Goal: Information Seeking & Learning: Find specific fact

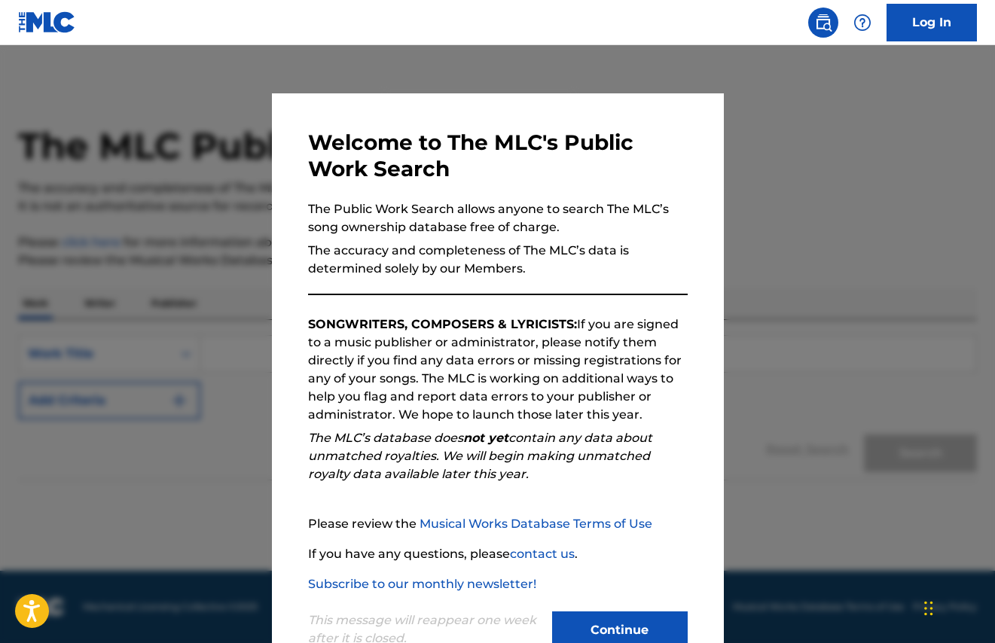
scroll to position [46, 0]
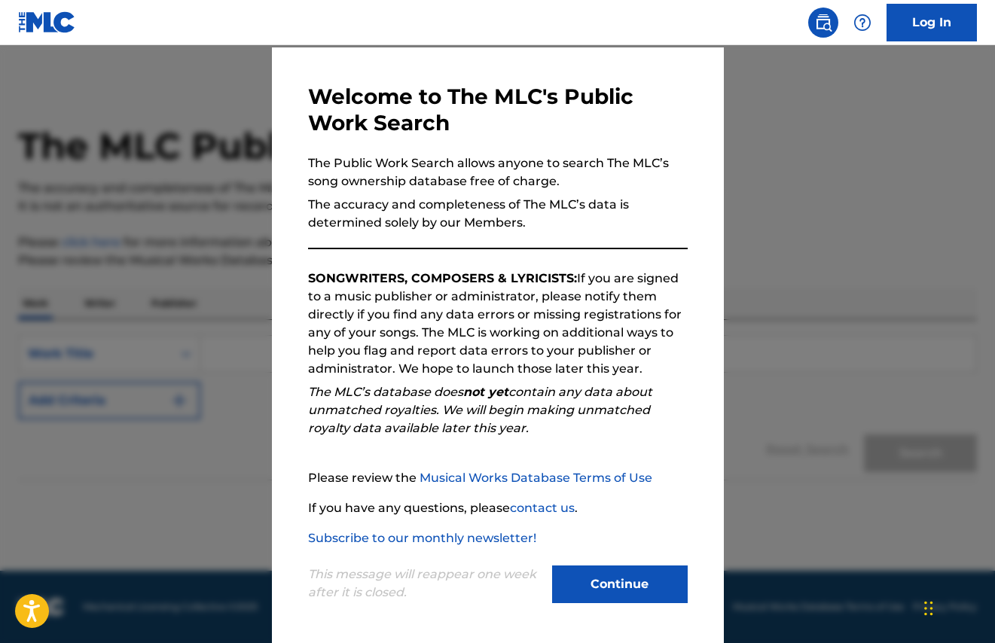
click at [609, 581] on button "Continue" at bounding box center [620, 585] width 136 height 38
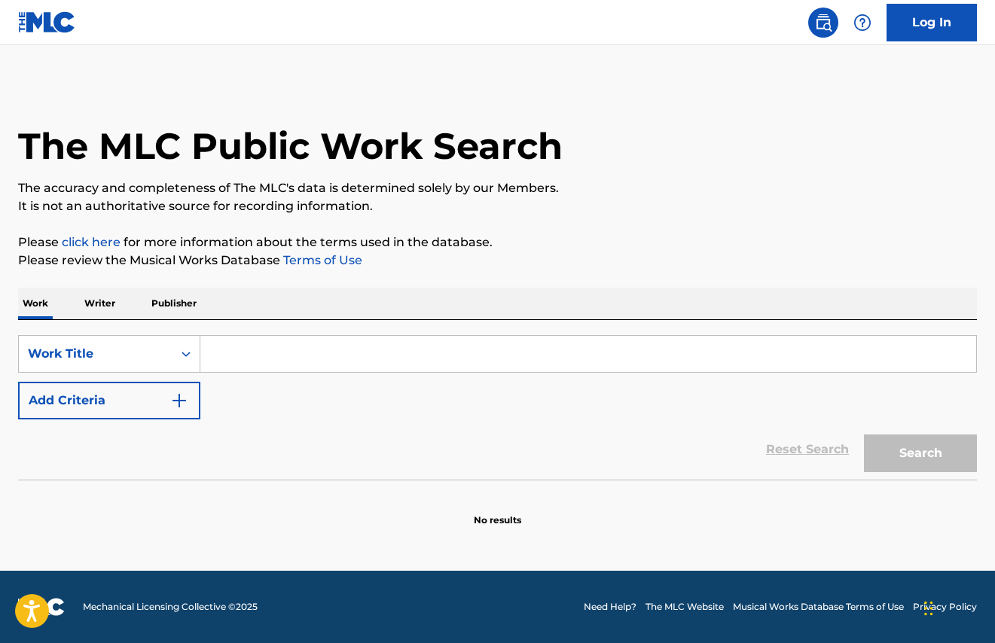
click at [307, 340] on input "Search Form" at bounding box center [588, 354] width 776 height 36
click at [95, 304] on p "Writer" at bounding box center [100, 304] width 40 height 32
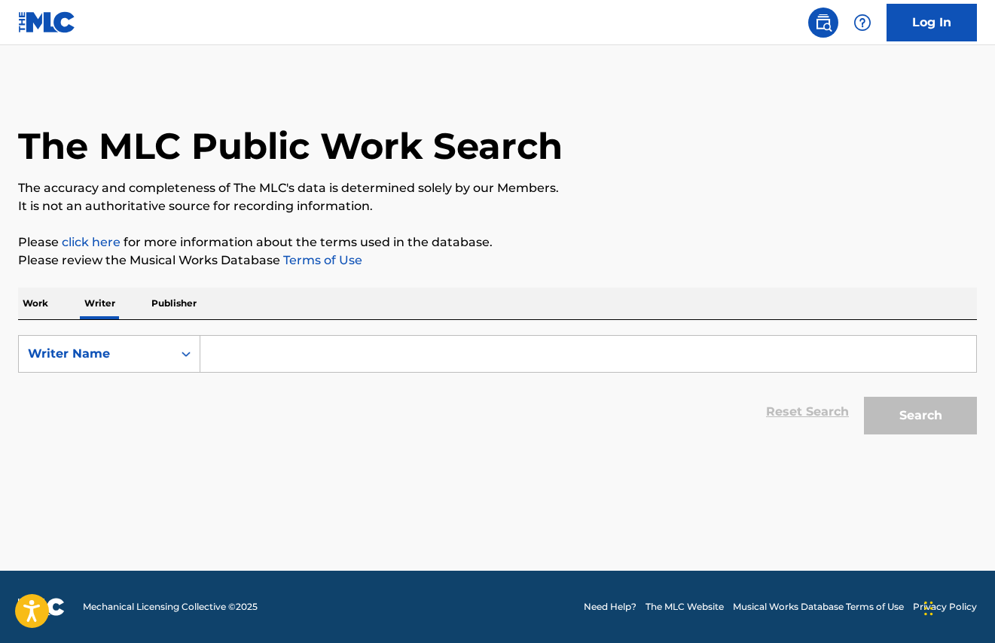
click at [243, 366] on input "Search Form" at bounding box center [588, 354] width 776 height 36
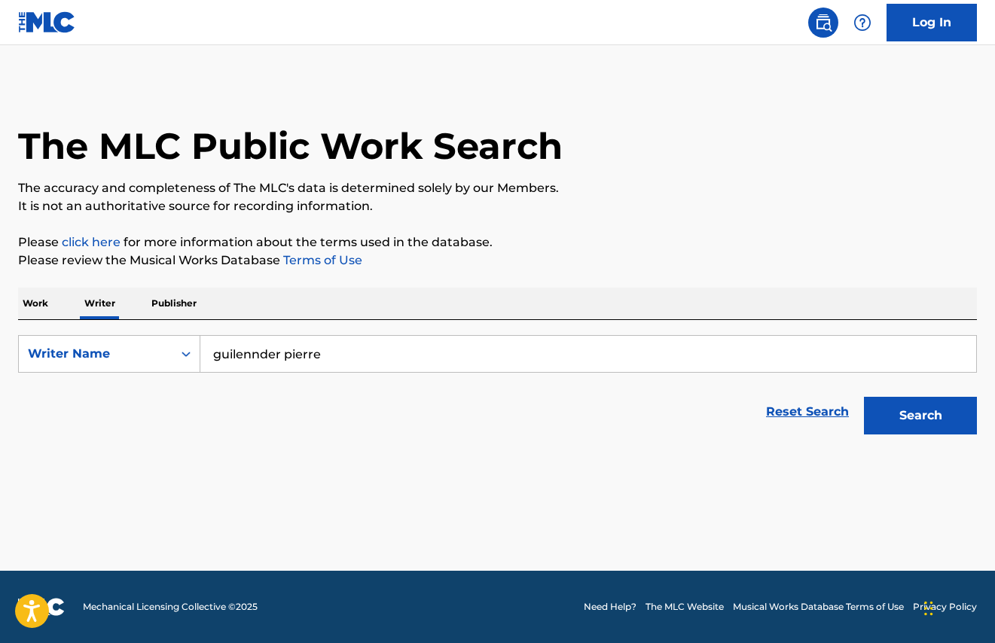
click at [256, 362] on input "guilennder pierre" at bounding box center [588, 354] width 776 height 36
click at [256, 358] on input "guilennder pierre" at bounding box center [588, 354] width 776 height 36
type input "guilender pierre"
click at [864, 397] on button "Search" at bounding box center [920, 416] width 113 height 38
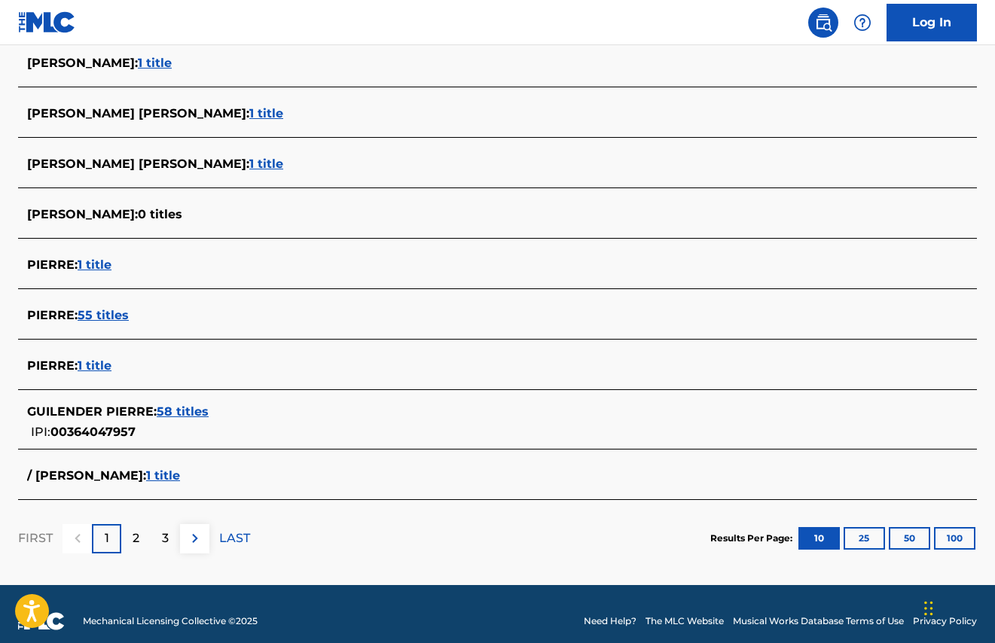
scroll to position [478, 0]
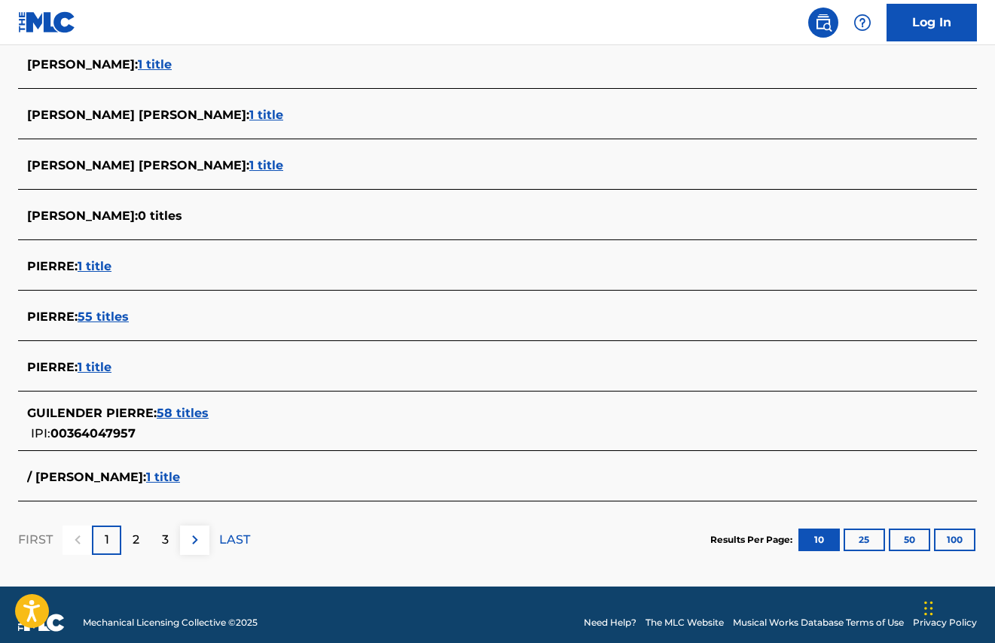
click at [186, 415] on span "58 titles" at bounding box center [183, 413] width 52 height 14
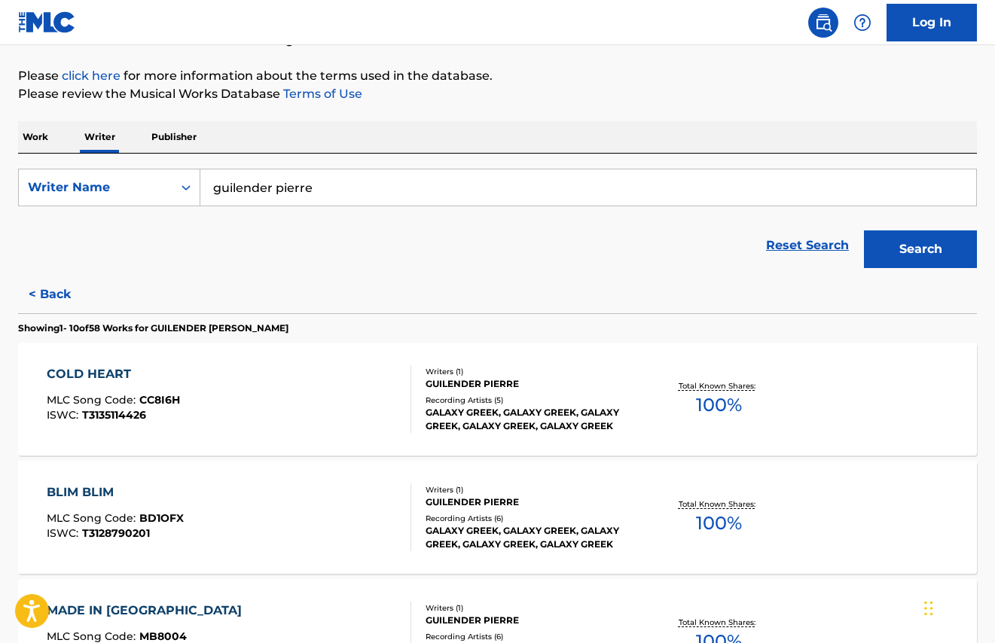
scroll to position [0, 0]
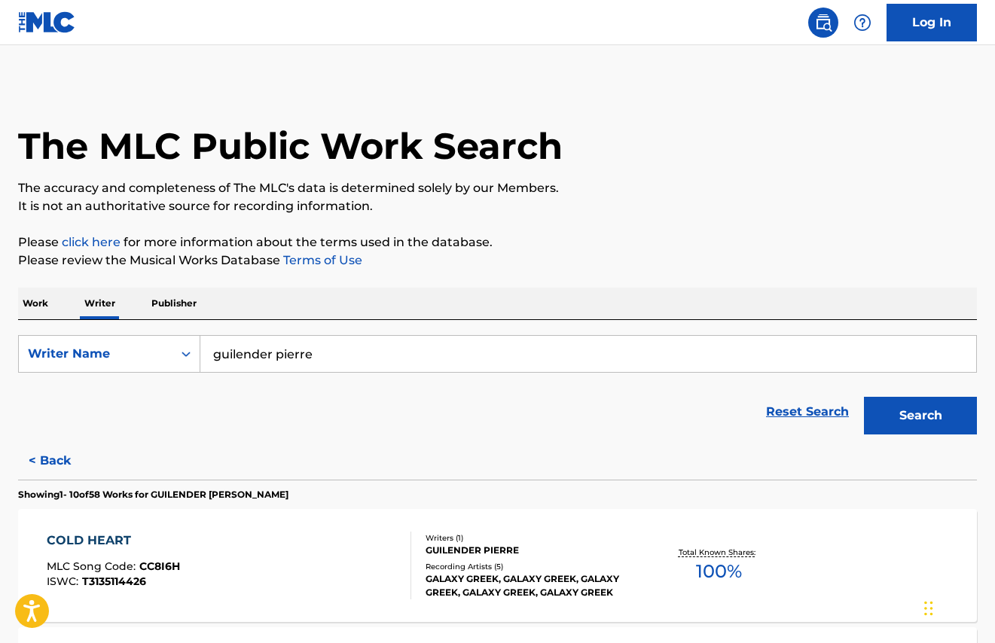
click at [940, 23] on link "Log In" at bounding box center [932, 23] width 90 height 38
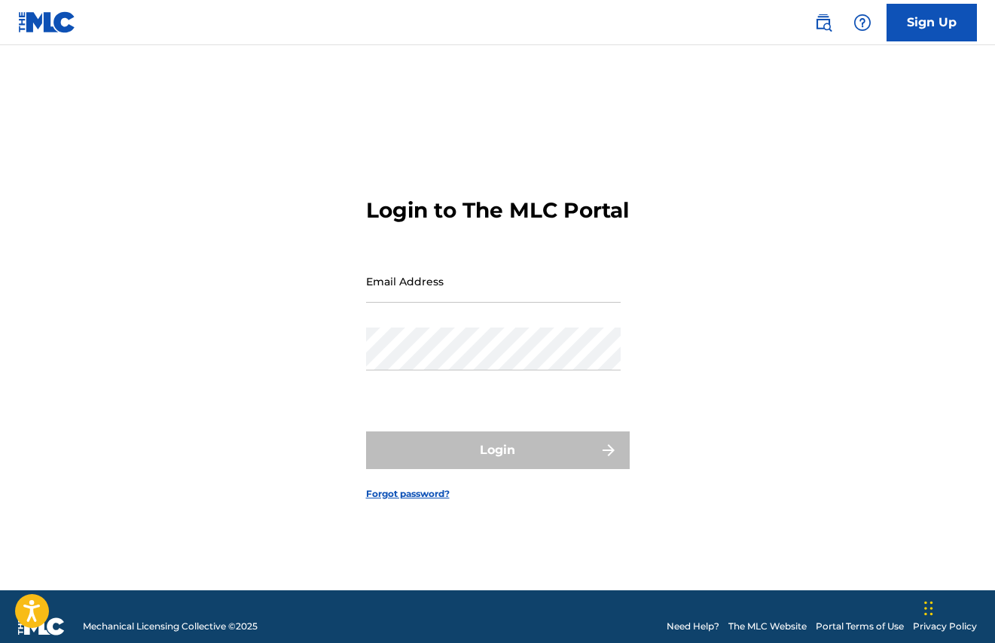
click at [47, 31] on img at bounding box center [47, 22] width 58 height 22
click at [50, 23] on img at bounding box center [47, 22] width 58 height 22
click at [749, 625] on link "The MLC Website" at bounding box center [767, 627] width 78 height 14
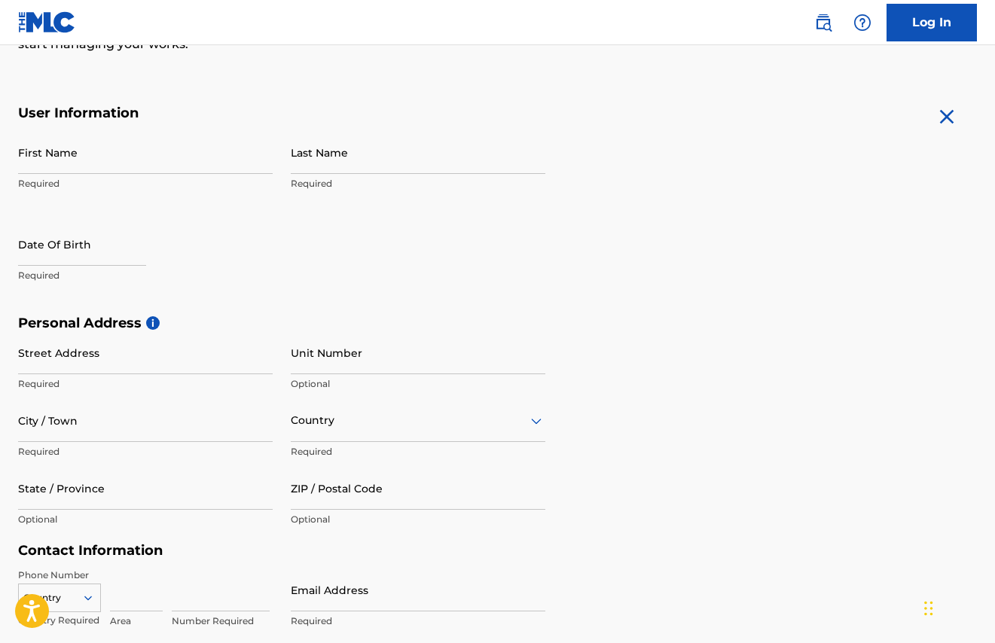
scroll to position [249, 0]
